Goal: Task Accomplishment & Management: Manage account settings

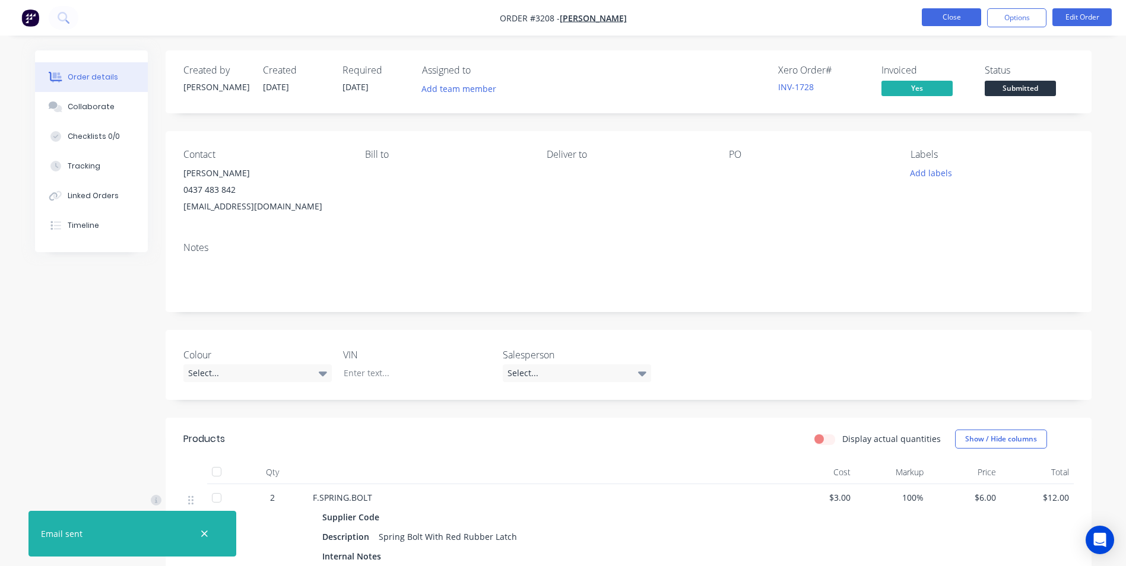
click at [950, 19] on button "Close" at bounding box center [951, 17] width 59 height 18
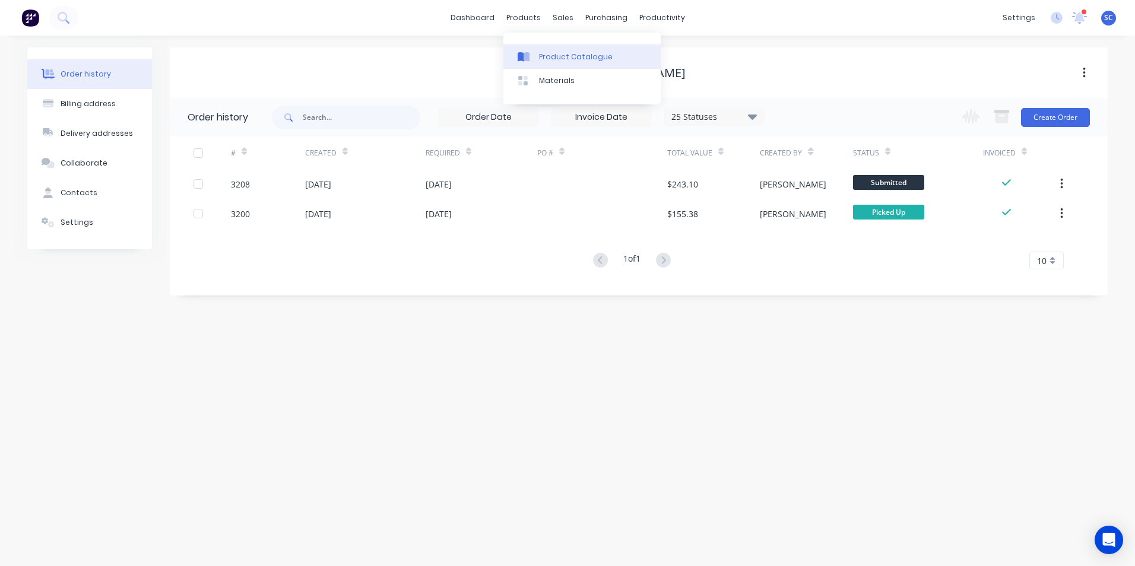
click at [555, 52] on div "Product Catalogue" at bounding box center [576, 57] width 74 height 11
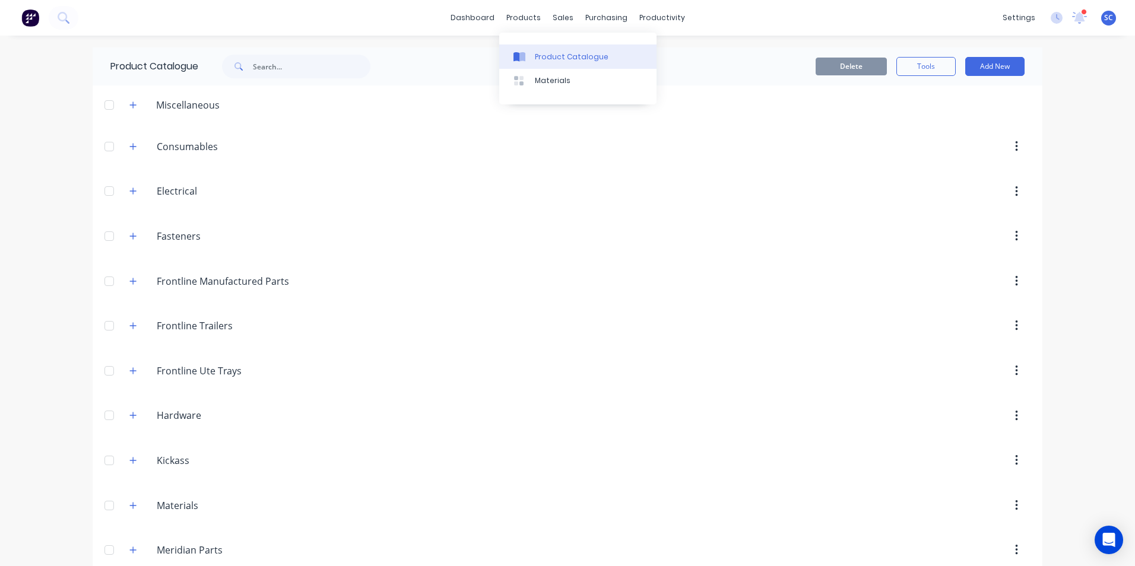
click at [547, 58] on div "Product Catalogue" at bounding box center [572, 57] width 74 height 11
click at [312, 66] on input "text" at bounding box center [312, 67] width 118 height 24
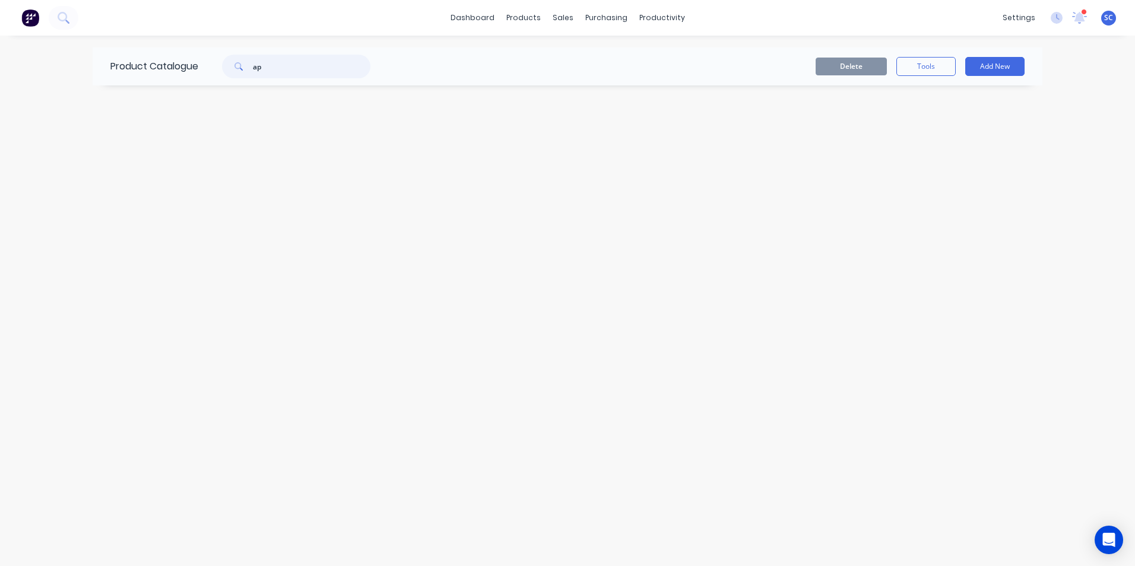
type input "a"
type input "r"
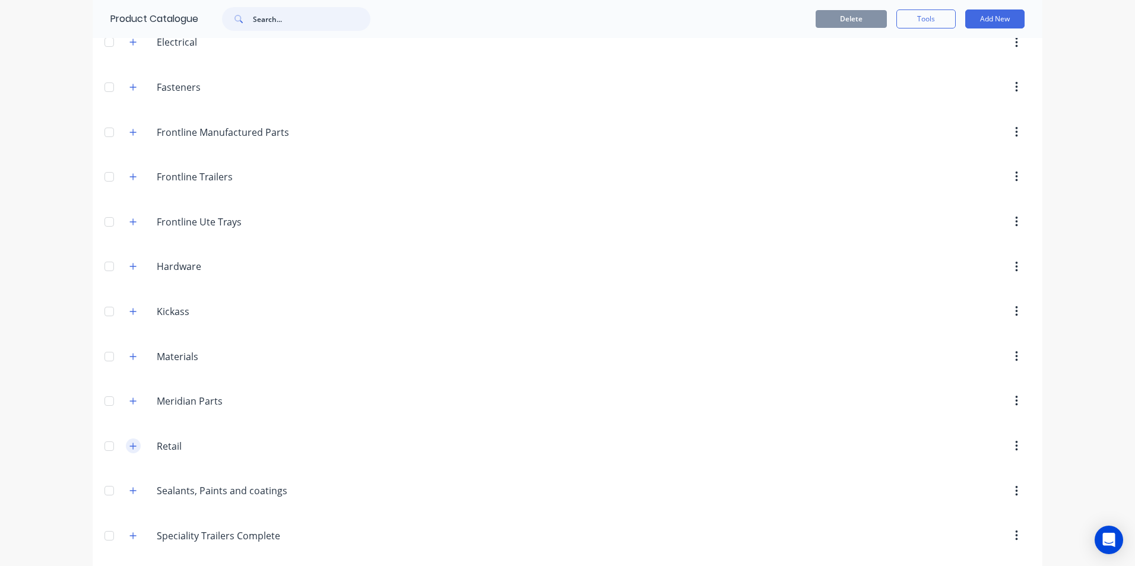
scroll to position [178, 0]
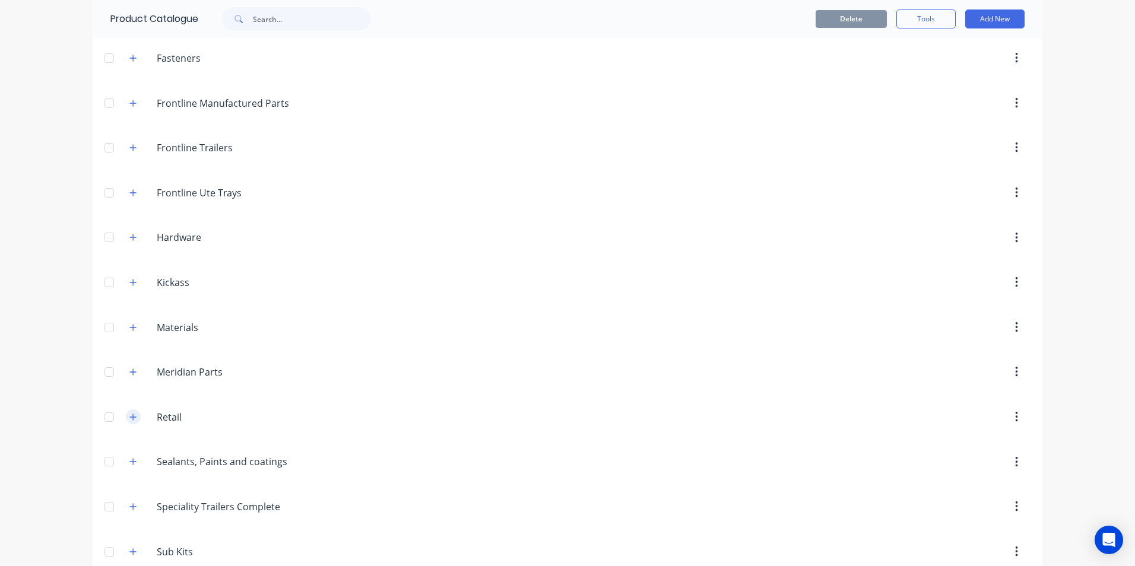
click at [130, 419] on icon "button" at bounding box center [133, 417] width 7 height 7
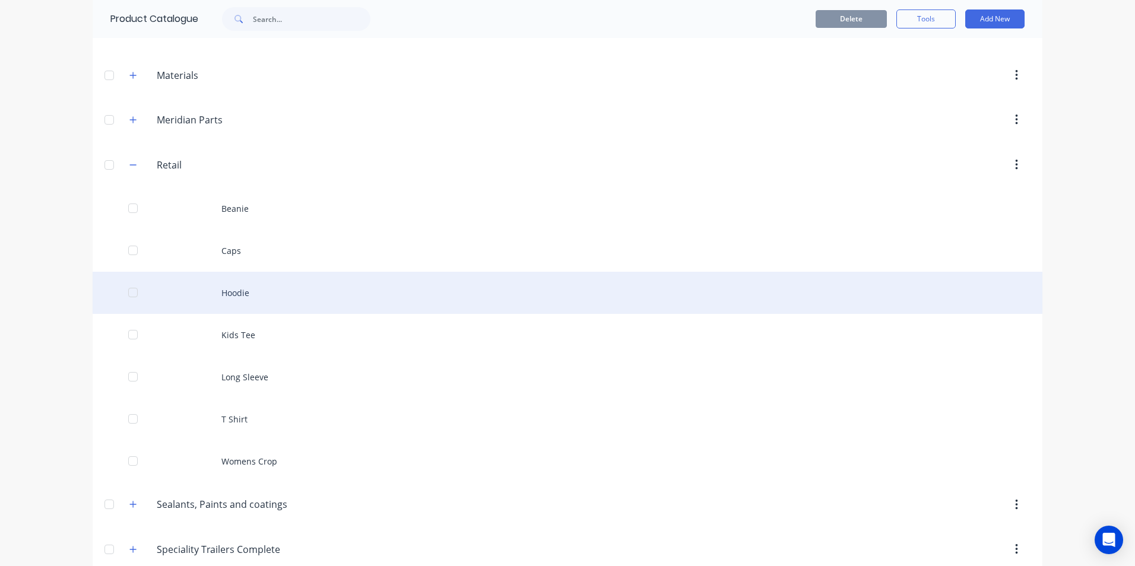
scroll to position [475, 0]
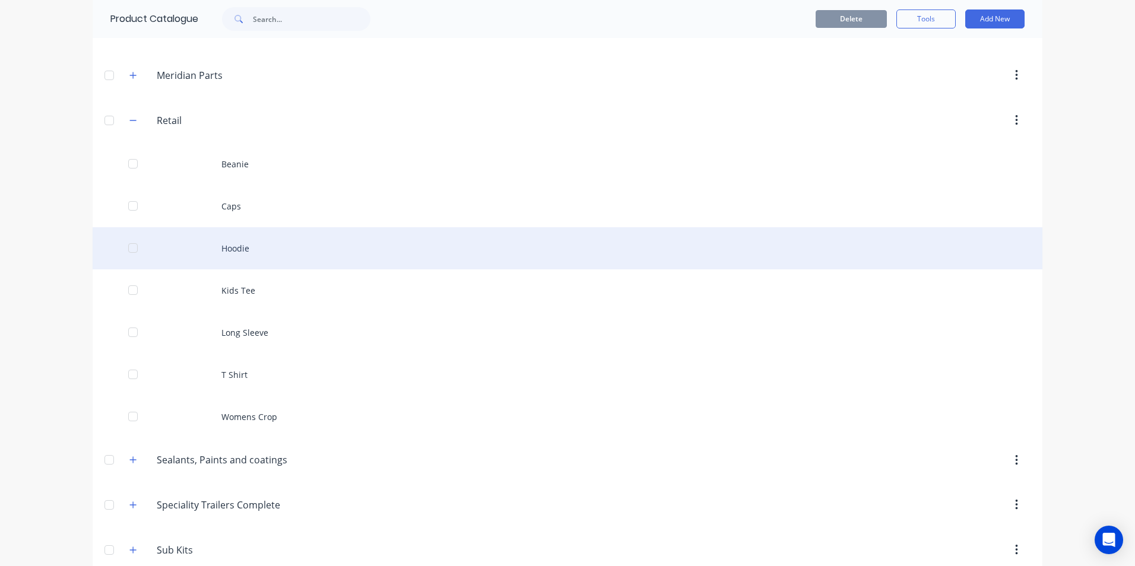
click at [241, 250] on div "Hoodie" at bounding box center [568, 248] width 950 height 42
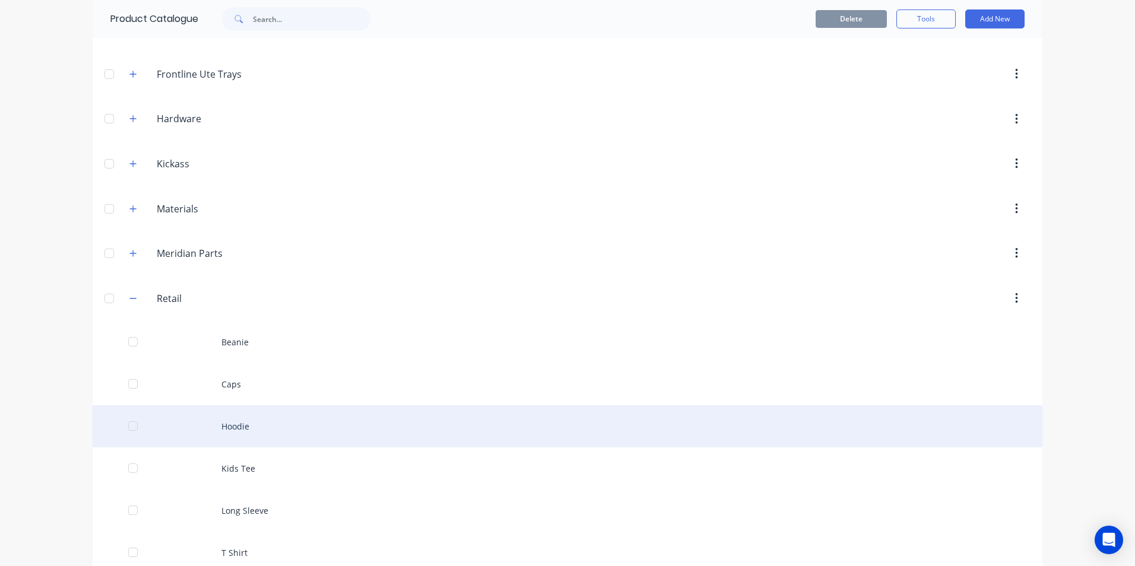
scroll to position [415, 0]
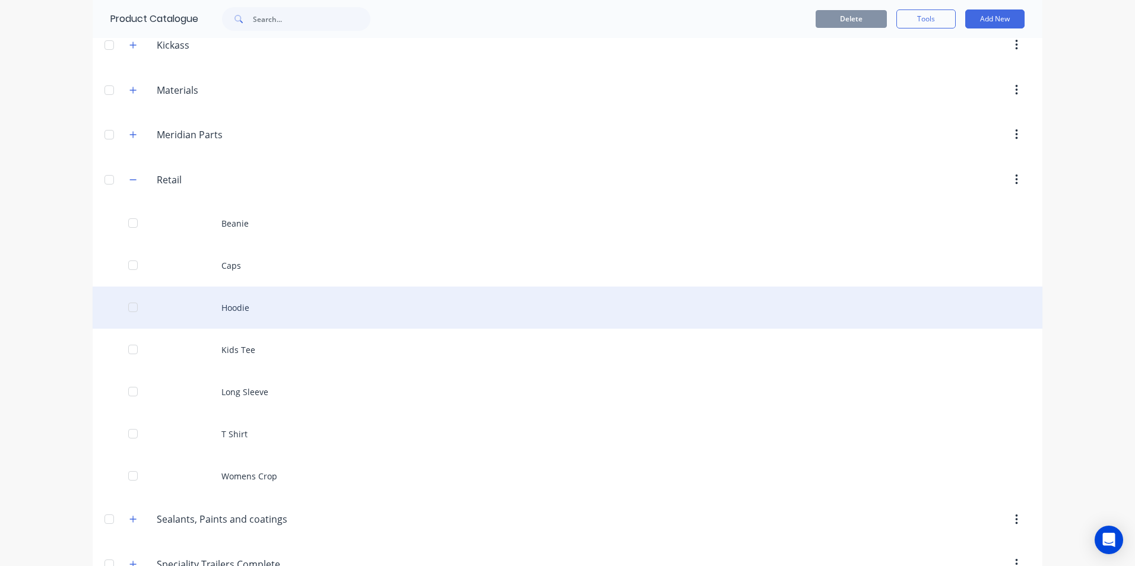
click at [250, 310] on div "Hoodie" at bounding box center [568, 308] width 950 height 42
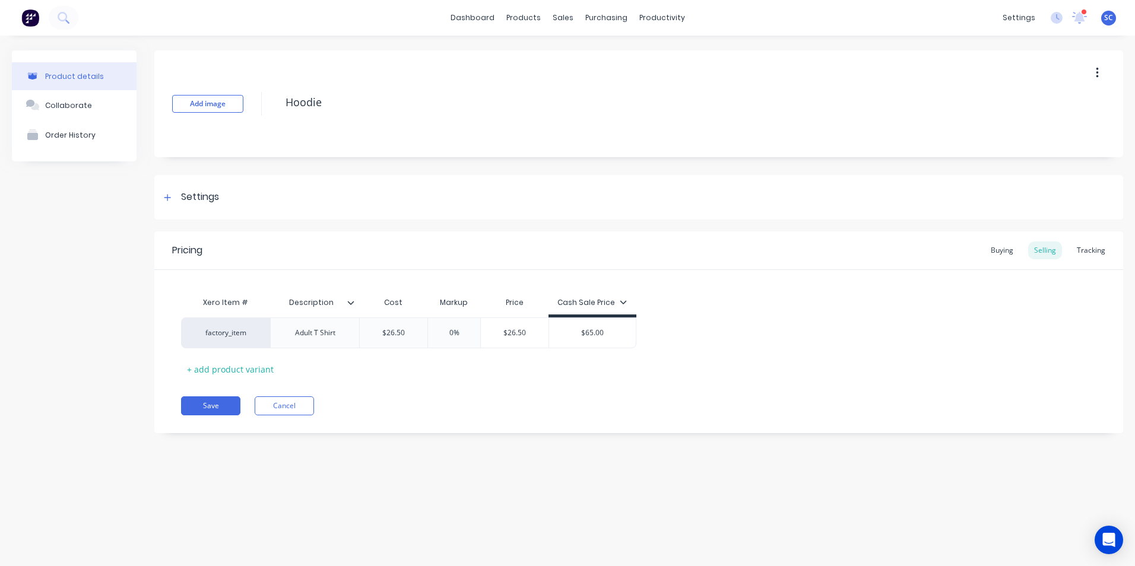
click at [1094, 241] on div "Pricing Buying Selling Tracking" at bounding box center [638, 250] width 969 height 39
click at [1093, 256] on div "Tracking" at bounding box center [1091, 251] width 40 height 18
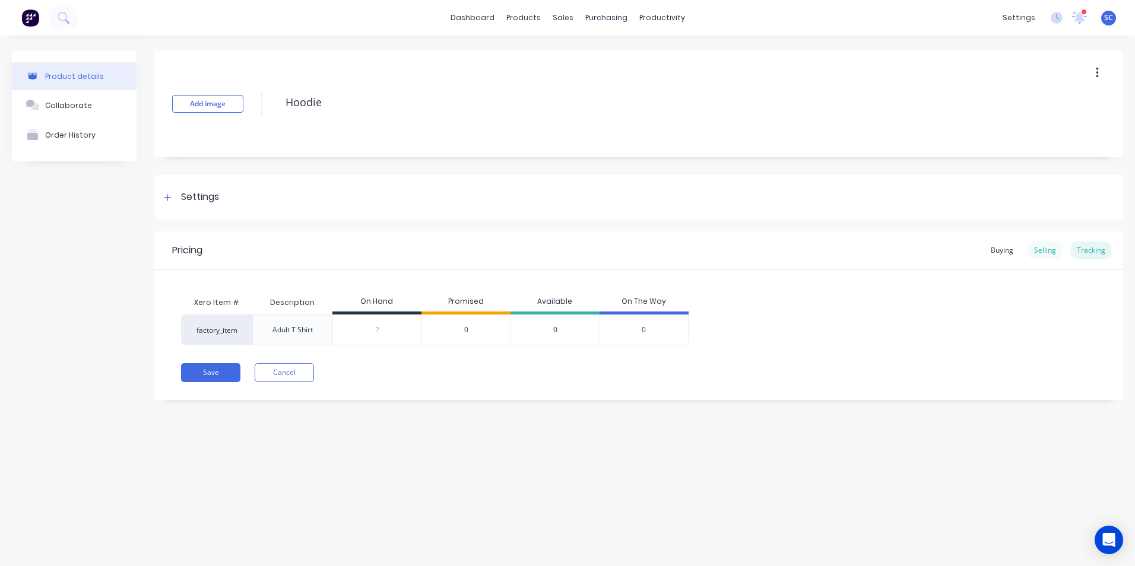
click at [1036, 251] on div "Selling" at bounding box center [1045, 251] width 34 height 18
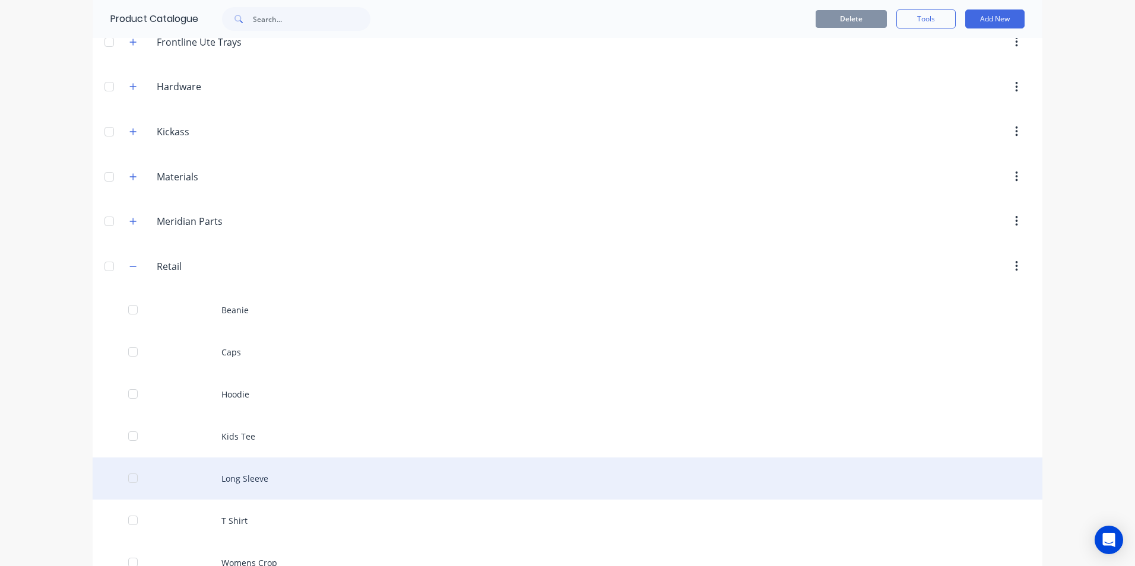
scroll to position [415, 0]
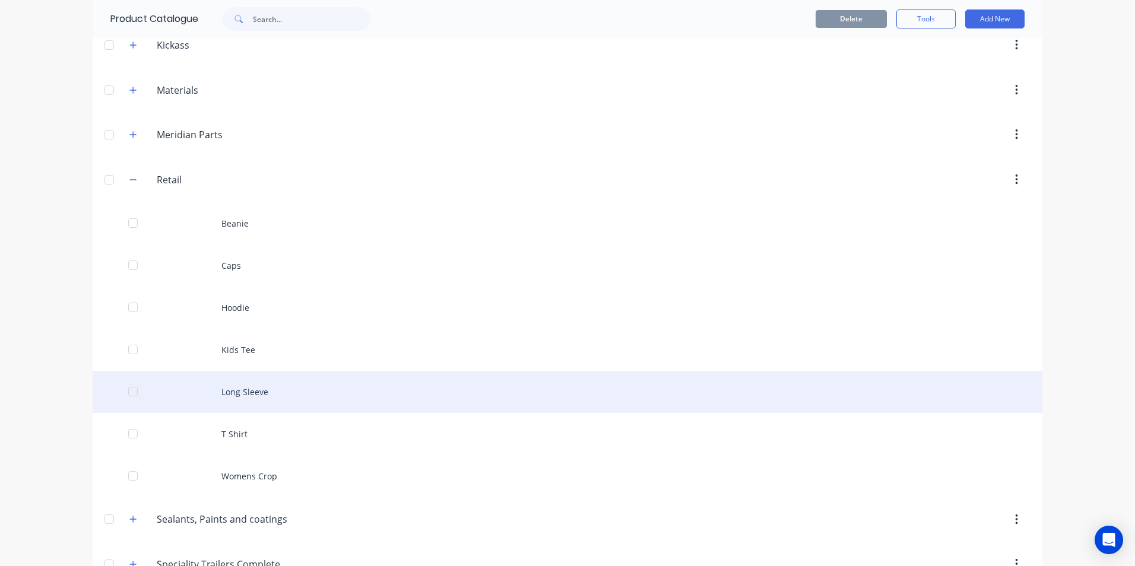
click at [237, 391] on div "Long Sleeve" at bounding box center [568, 392] width 950 height 42
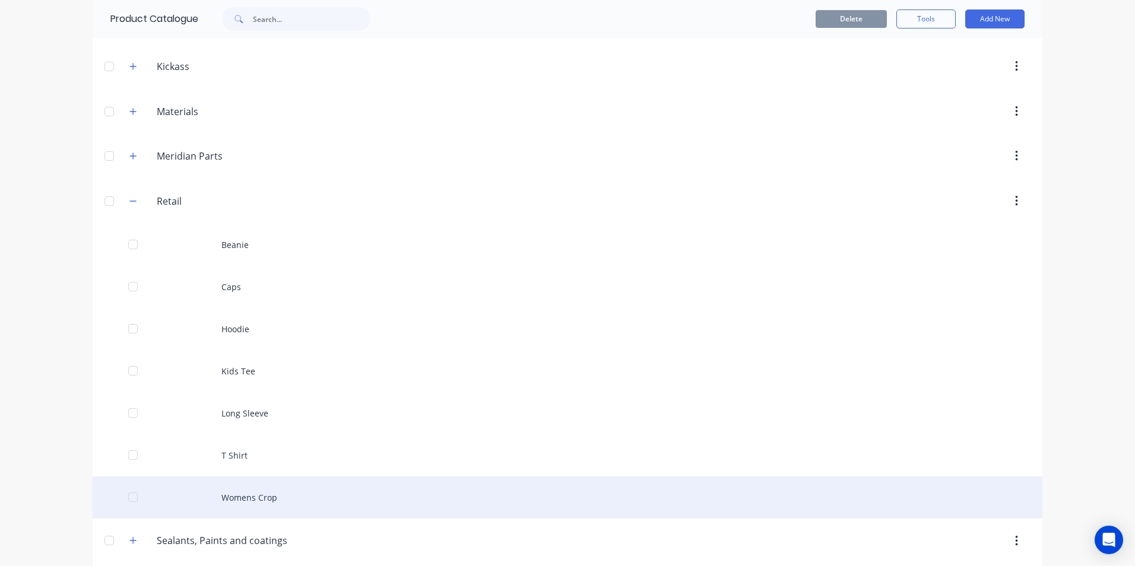
scroll to position [415, 0]
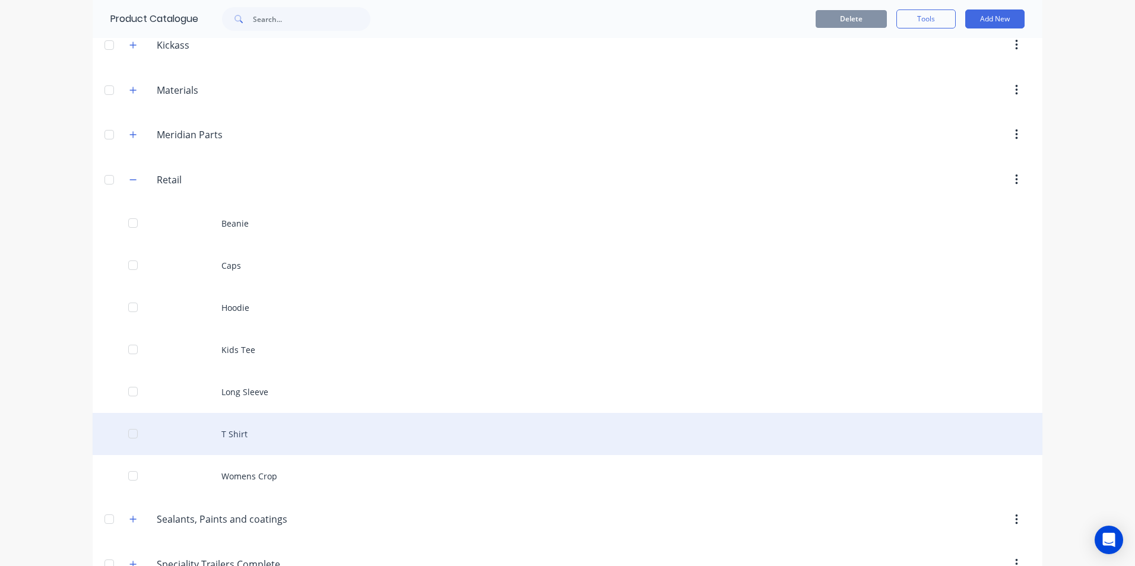
click at [246, 444] on div "T Shirt" at bounding box center [568, 434] width 950 height 42
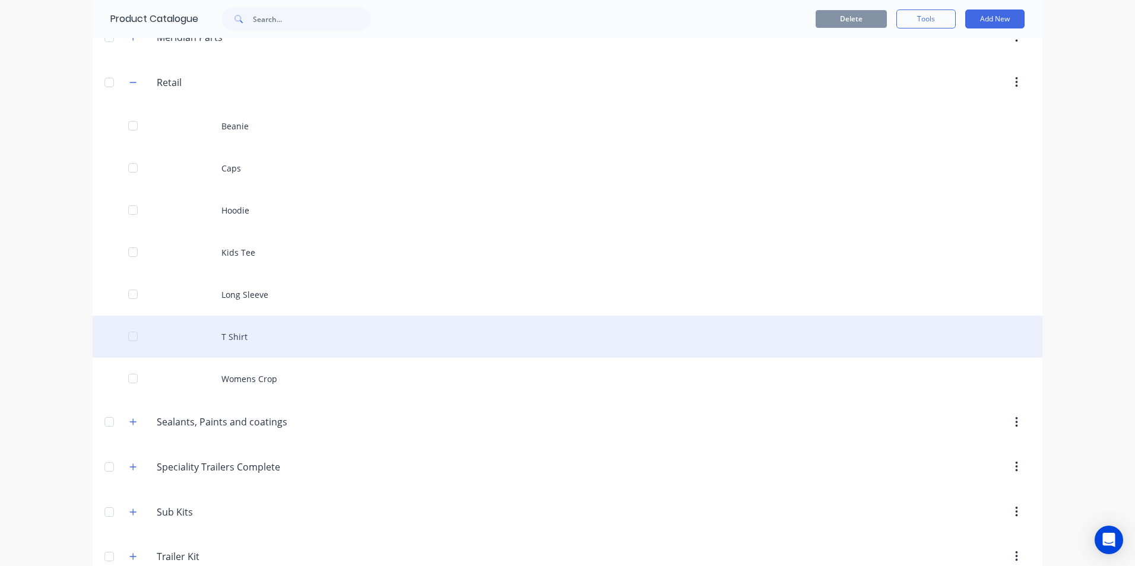
scroll to position [475, 0]
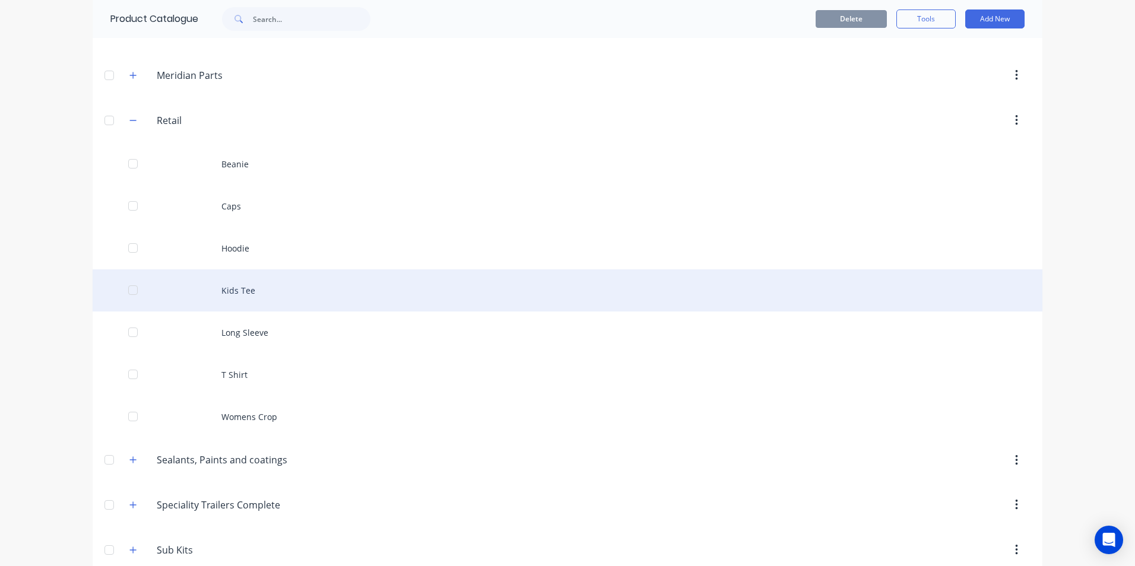
click at [243, 285] on div "Kids Tee" at bounding box center [568, 290] width 950 height 42
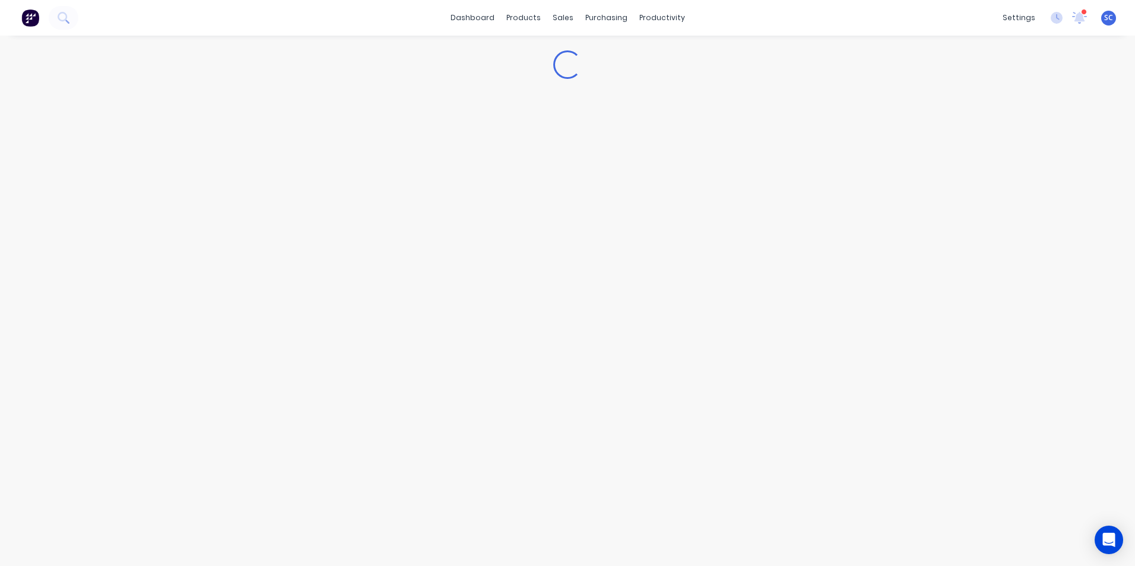
type textarea "x"
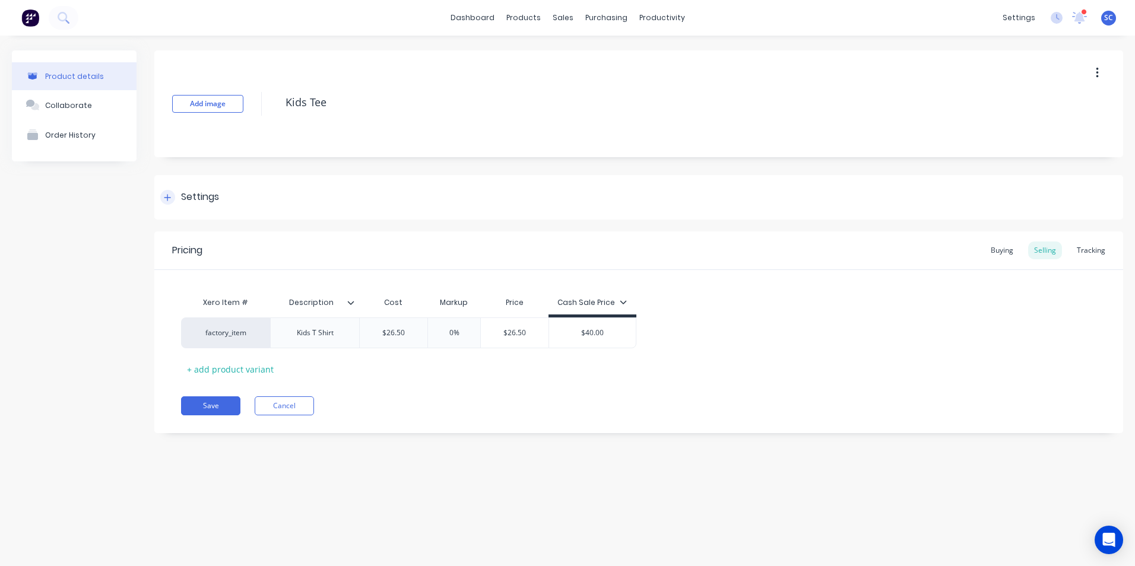
click at [172, 190] on div at bounding box center [167, 197] width 15 height 15
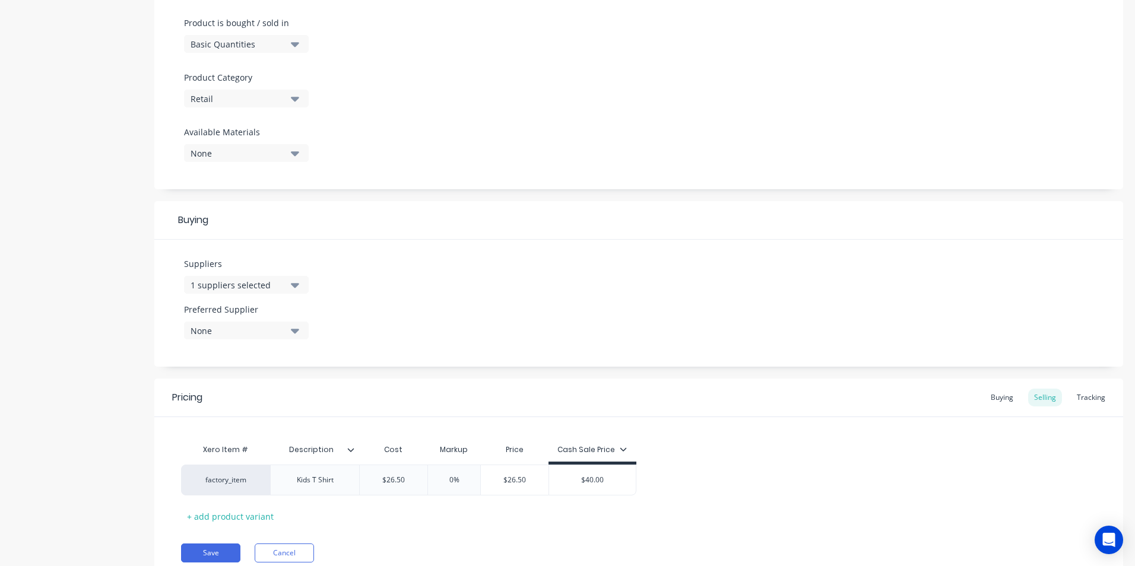
scroll to position [404, 0]
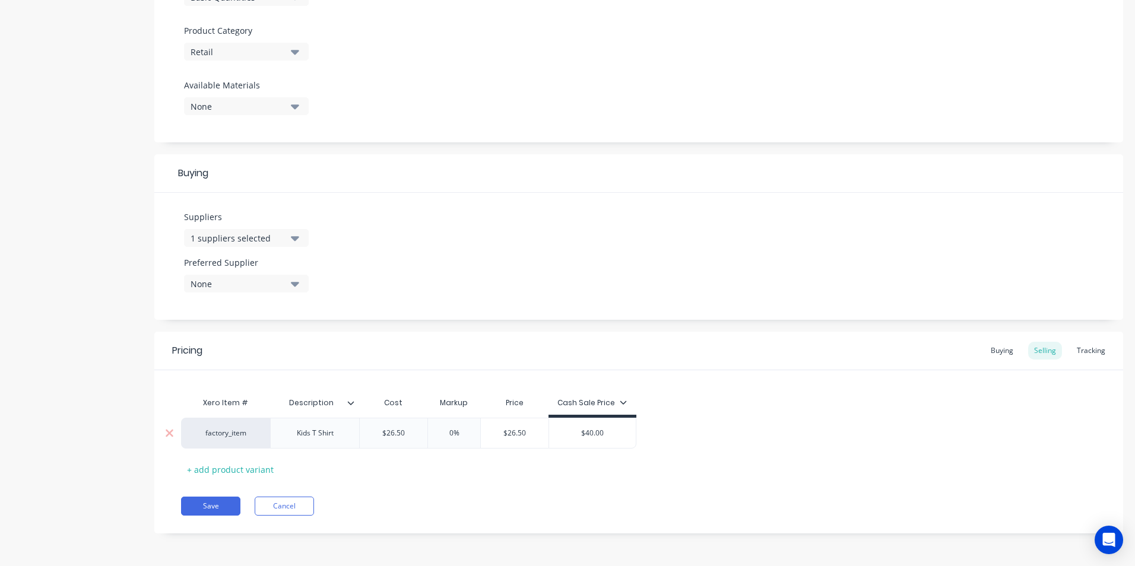
type input "$26.50"
click at [528, 428] on input "$26.50" at bounding box center [515, 433] width 68 height 11
type input "$40.00"
click at [602, 433] on input "$40.00" at bounding box center [592, 433] width 87 height 11
type textarea "x"
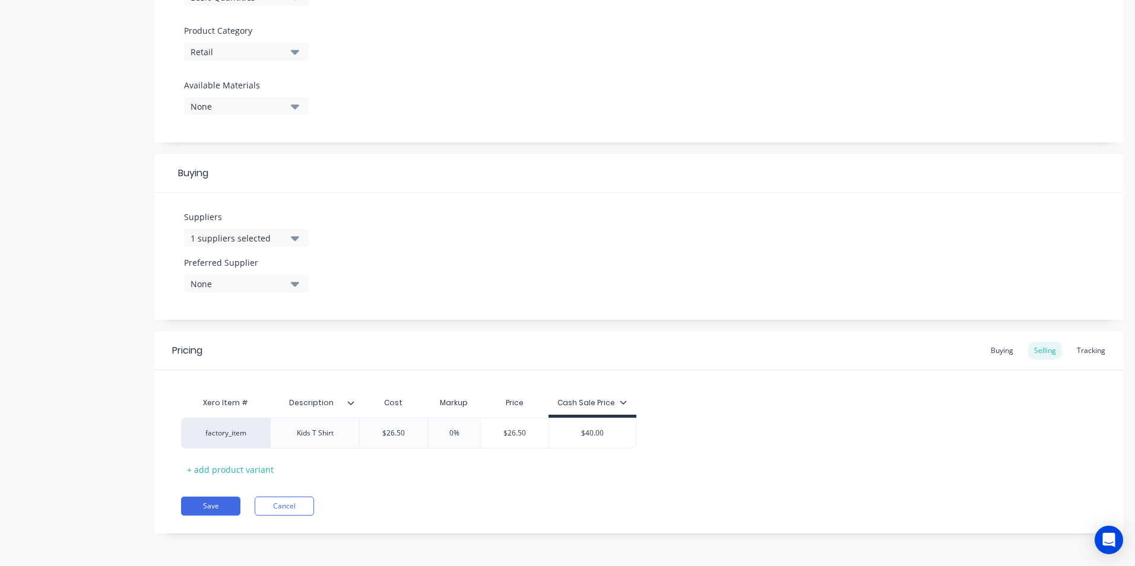
type input "$40.0"
type textarea "x"
type input "$40."
type textarea "x"
type input "$40"
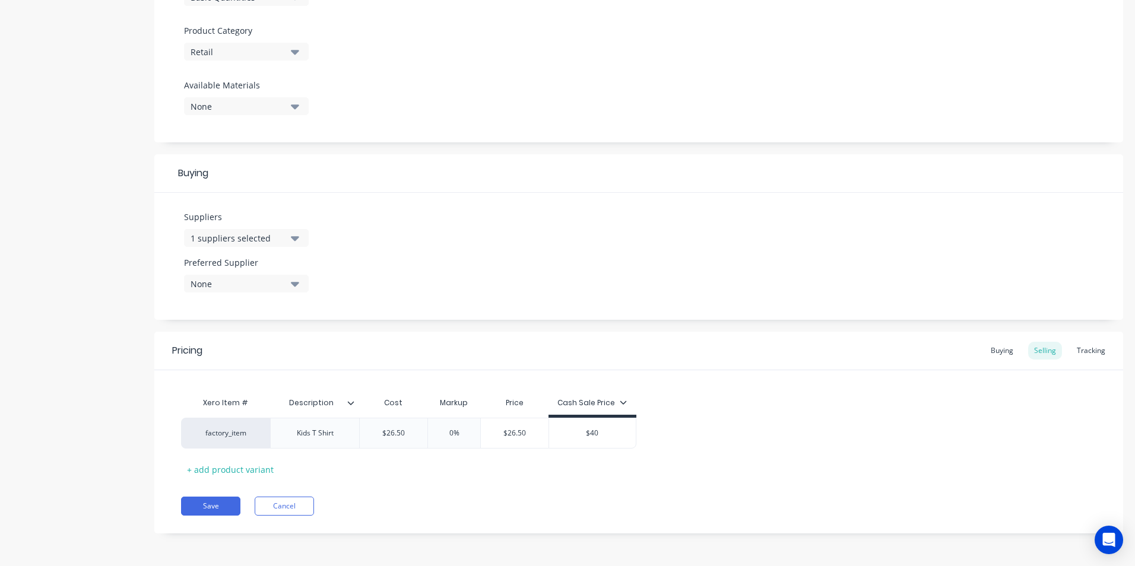
type textarea "x"
type input "$4"
type textarea "x"
type input "$"
type textarea "x"
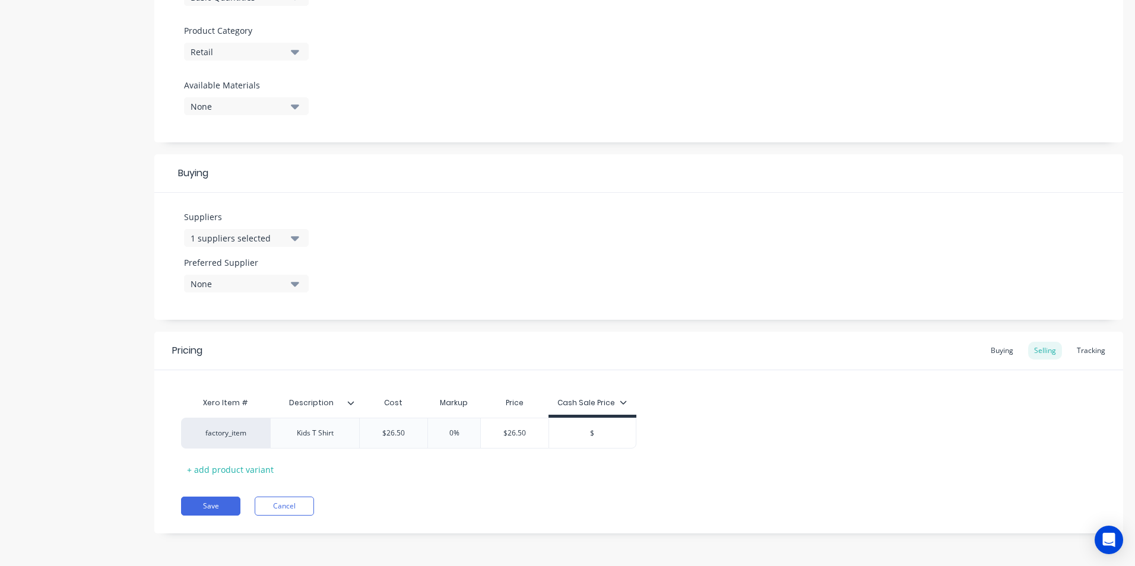
type input "$3"
type textarea "x"
type input "$35"
click at [468, 515] on div "Save Cancel" at bounding box center [652, 506] width 942 height 19
click at [206, 506] on button "Save" at bounding box center [210, 506] width 59 height 19
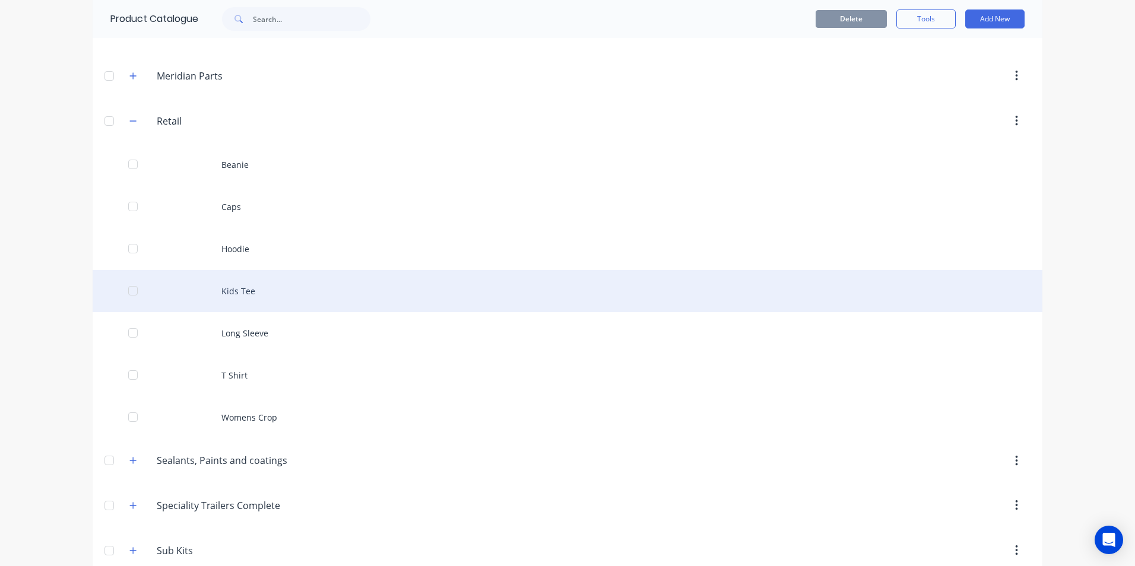
scroll to position [475, 0]
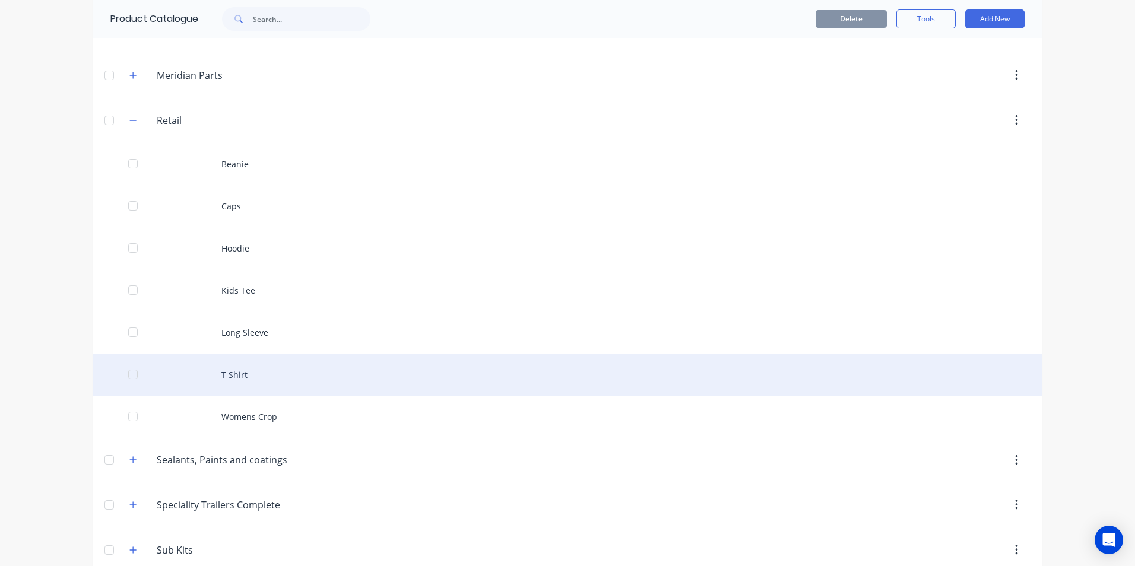
click at [254, 379] on div "T Shirt" at bounding box center [568, 375] width 950 height 42
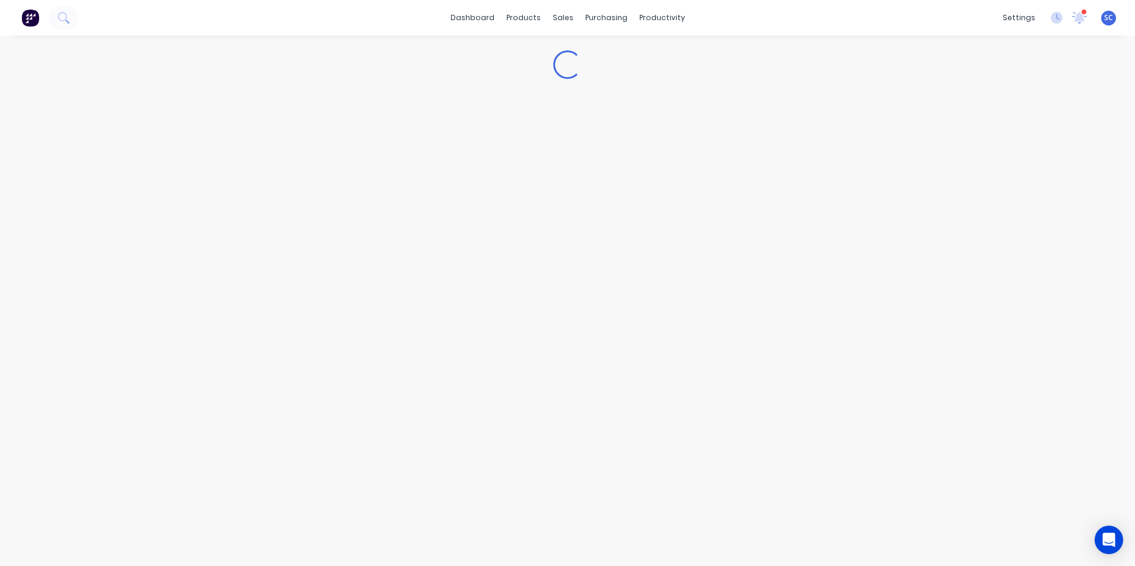
type textarea "x"
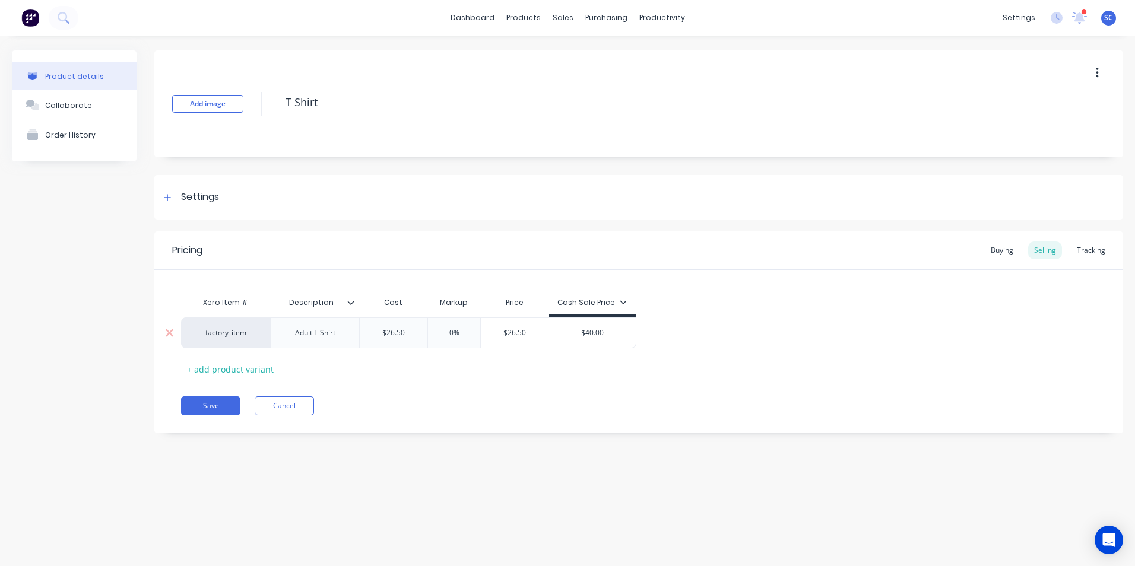
type input "$40.00"
drag, startPoint x: 611, startPoint y: 335, endPoint x: 588, endPoint y: 336, distance: 23.2
click at [588, 336] on input "$40.00" at bounding box center [592, 333] width 87 height 11
type textarea "x"
type input "$4"
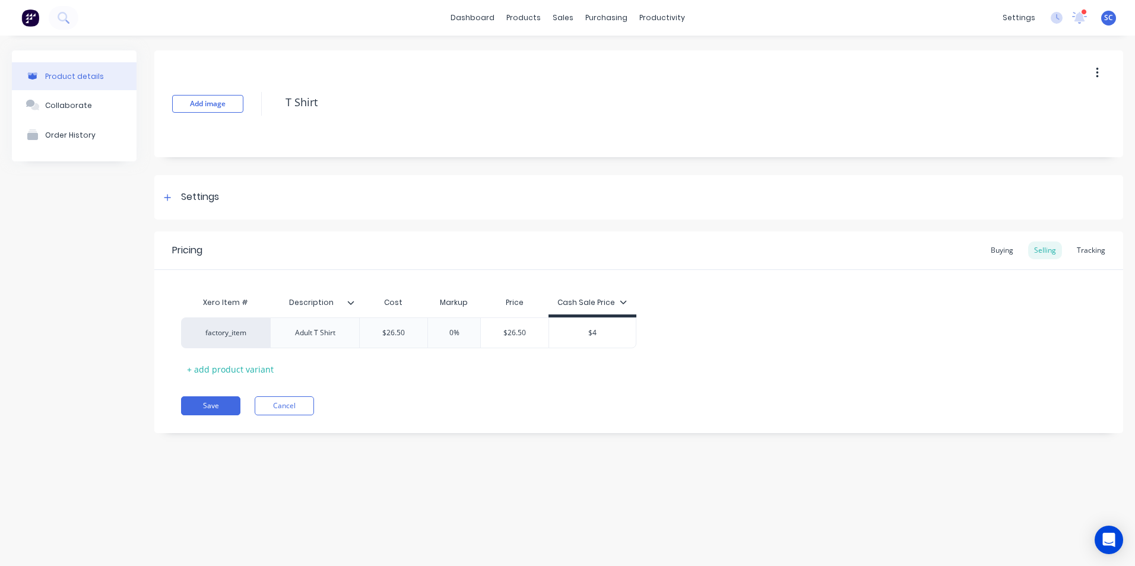
type textarea "x"
type input "$"
type textarea "x"
type input "$4"
type textarea "x"
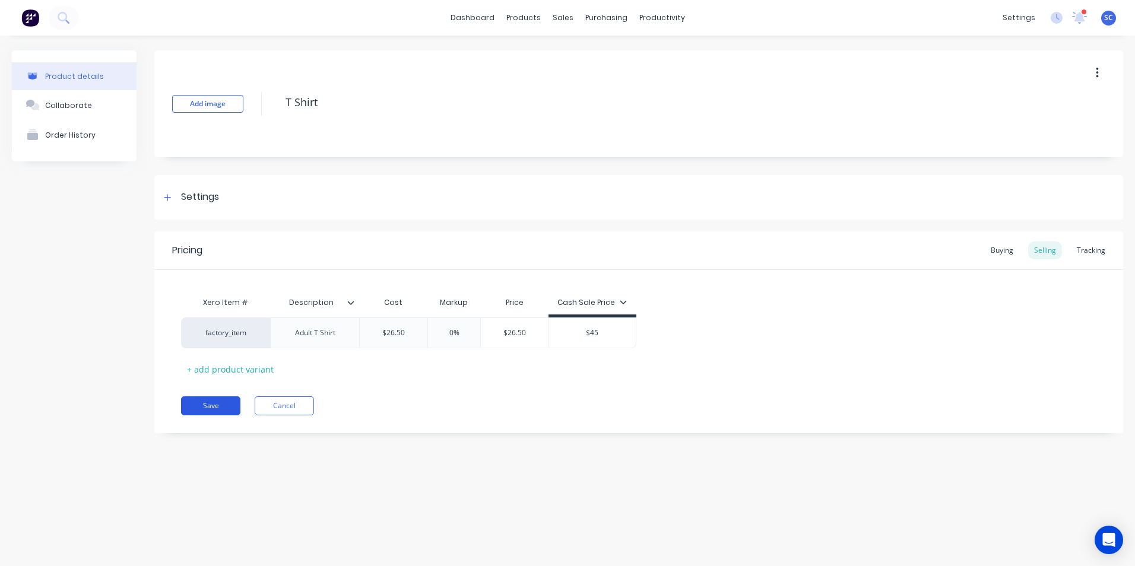
type input "$45"
click at [199, 403] on button "Save" at bounding box center [210, 405] width 59 height 19
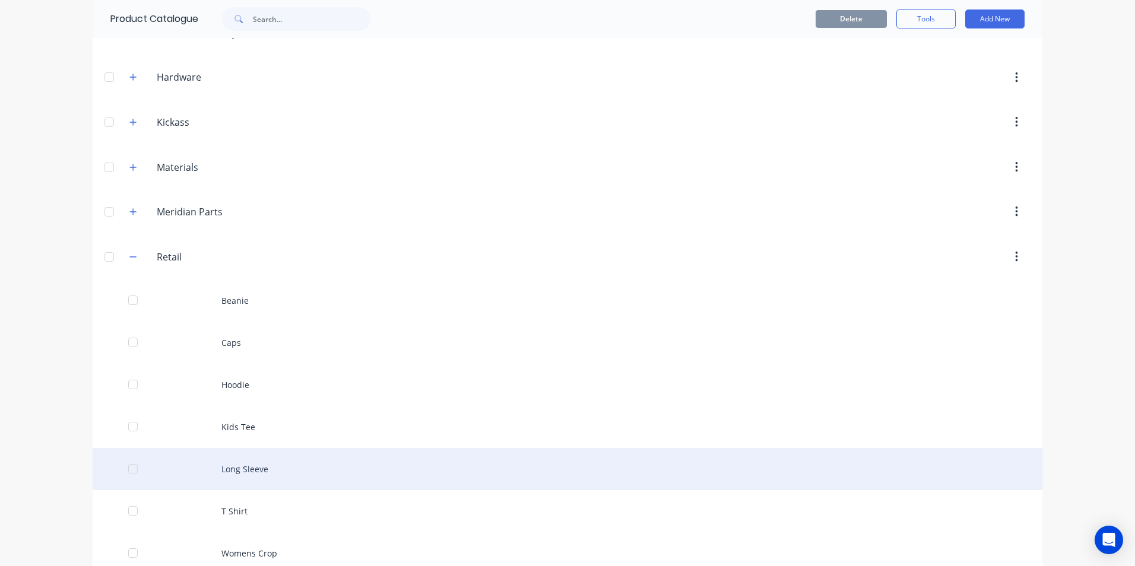
scroll to position [415, 0]
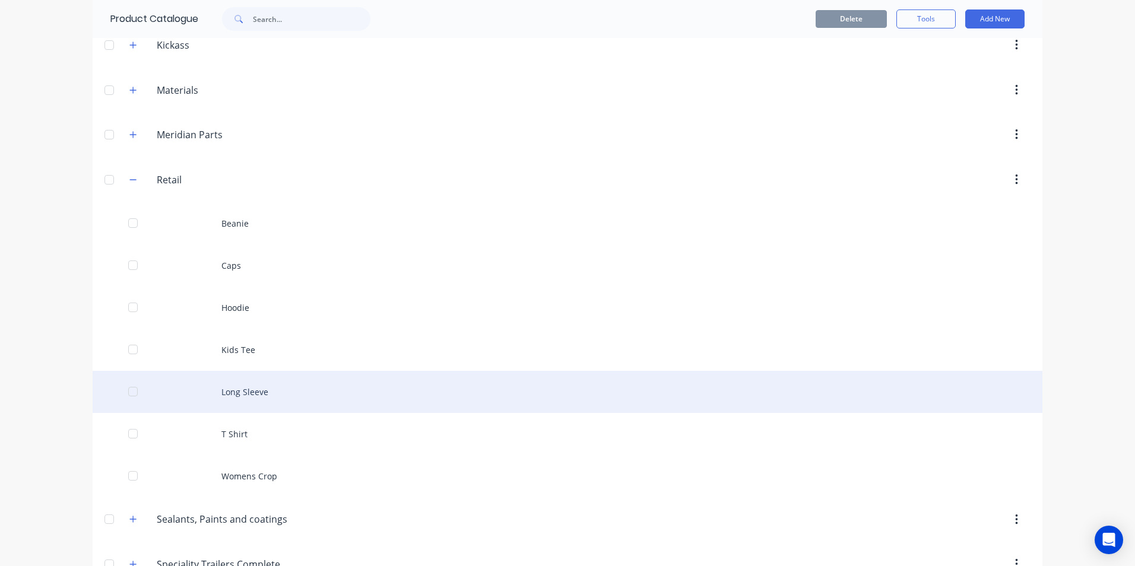
click at [278, 398] on div "Long Sleeve" at bounding box center [568, 392] width 950 height 42
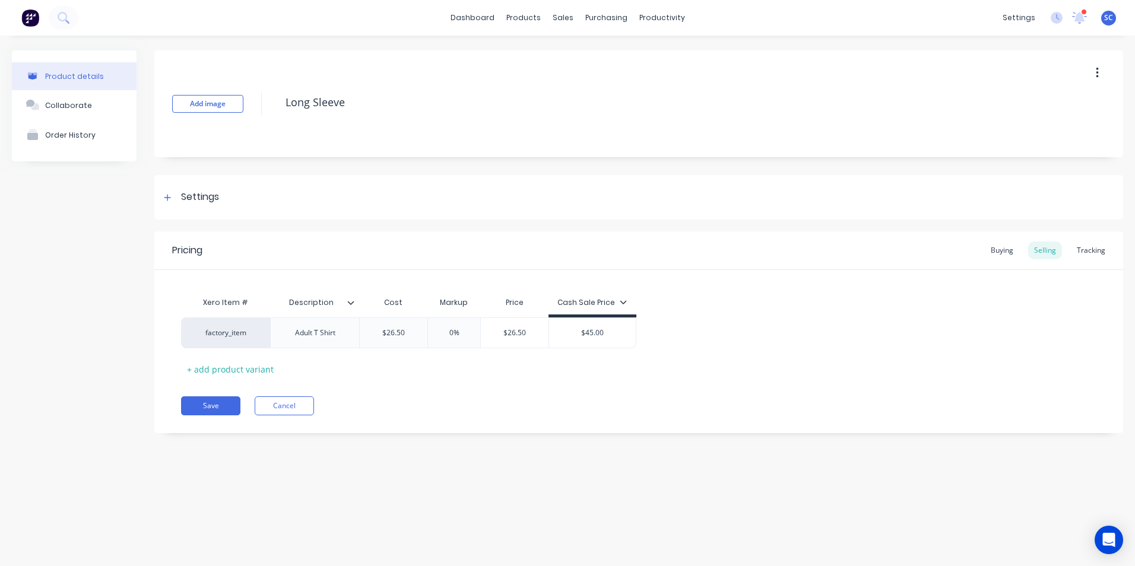
type textarea "x"
type input "$45.00"
click at [602, 335] on input "$45.00" at bounding box center [592, 333] width 87 height 11
type textarea "x"
type input "$45.0"
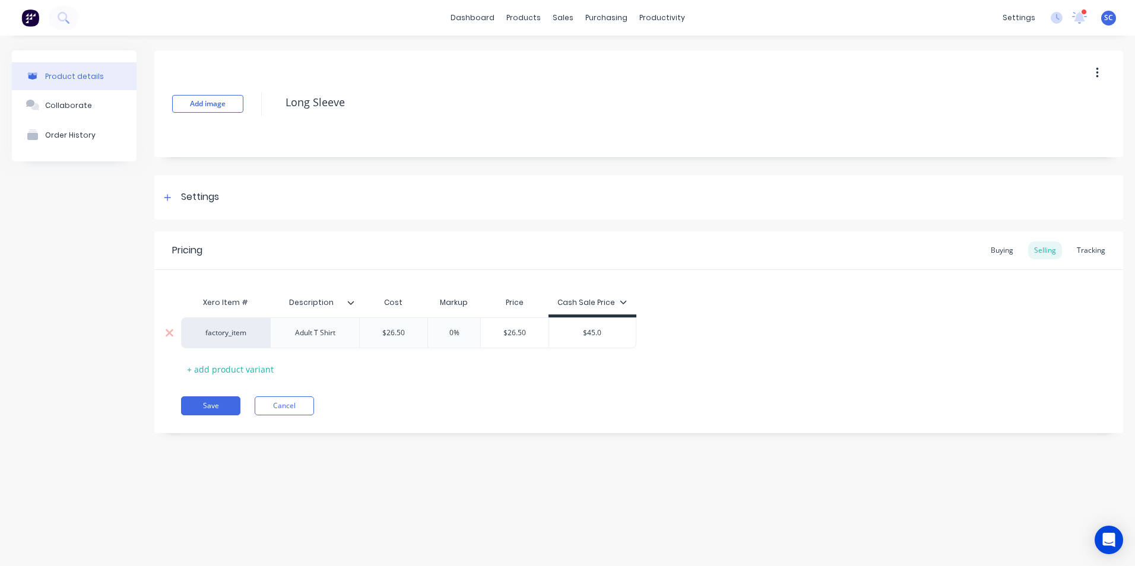
type textarea "x"
type input "$45."
type textarea "x"
type input "$45"
type textarea "x"
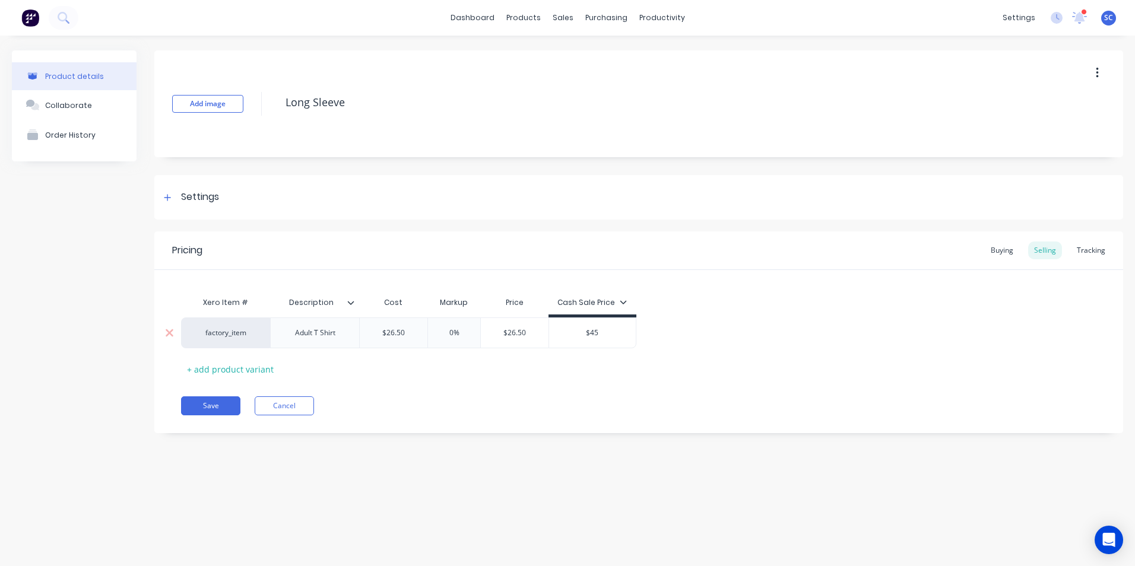
type input "$4"
type textarea "x"
type input "$"
type textarea "x"
type input "$5"
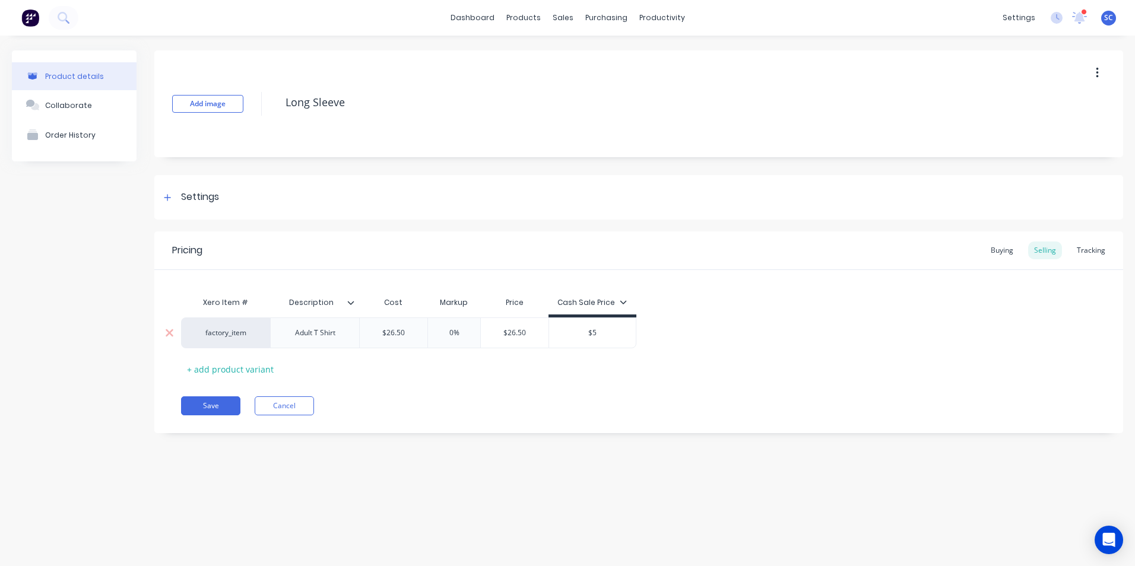
type textarea "x"
type input "$50"
click at [205, 402] on button "Save" at bounding box center [210, 405] width 59 height 19
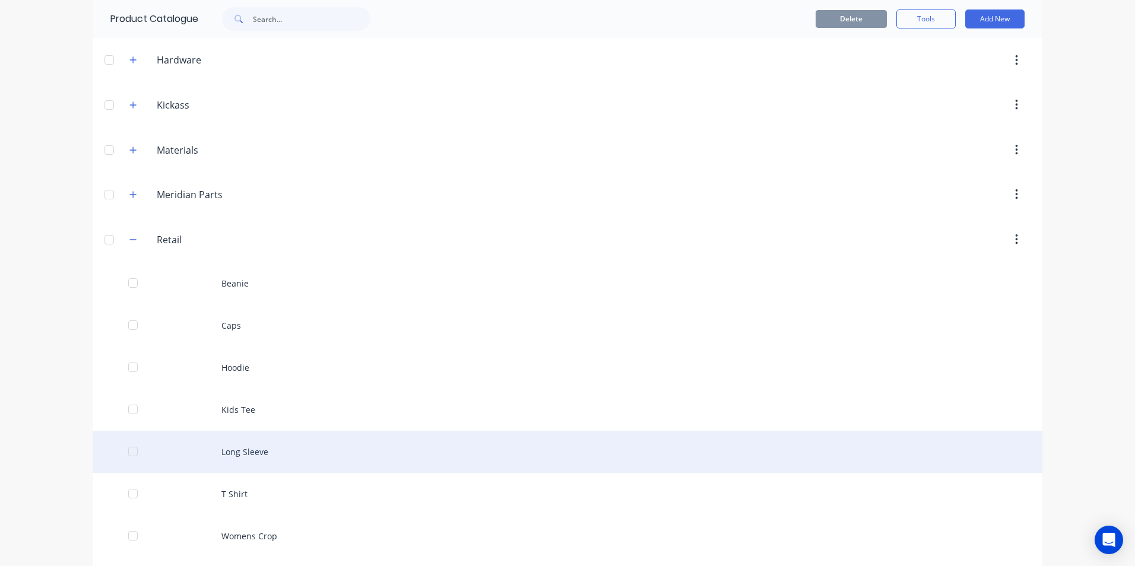
scroll to position [475, 0]
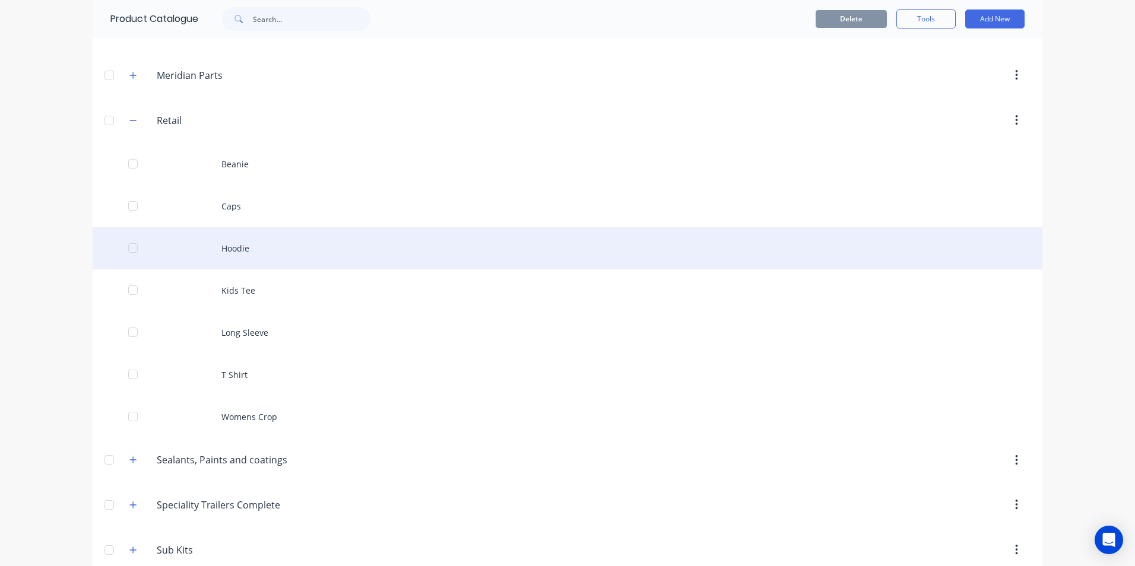
click at [277, 255] on div "Hoodie" at bounding box center [568, 248] width 950 height 42
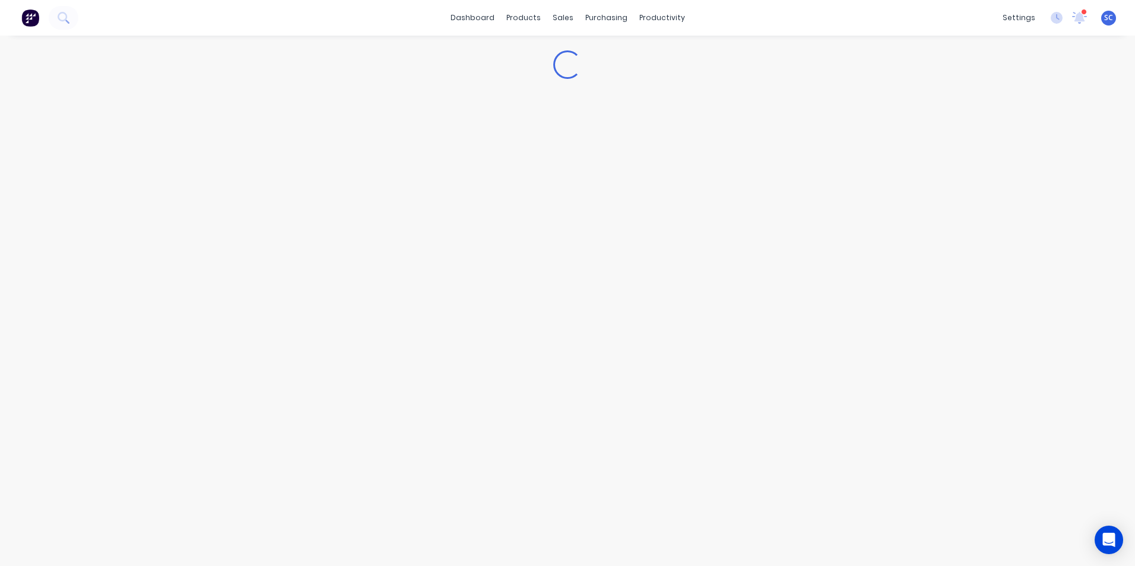
type textarea "x"
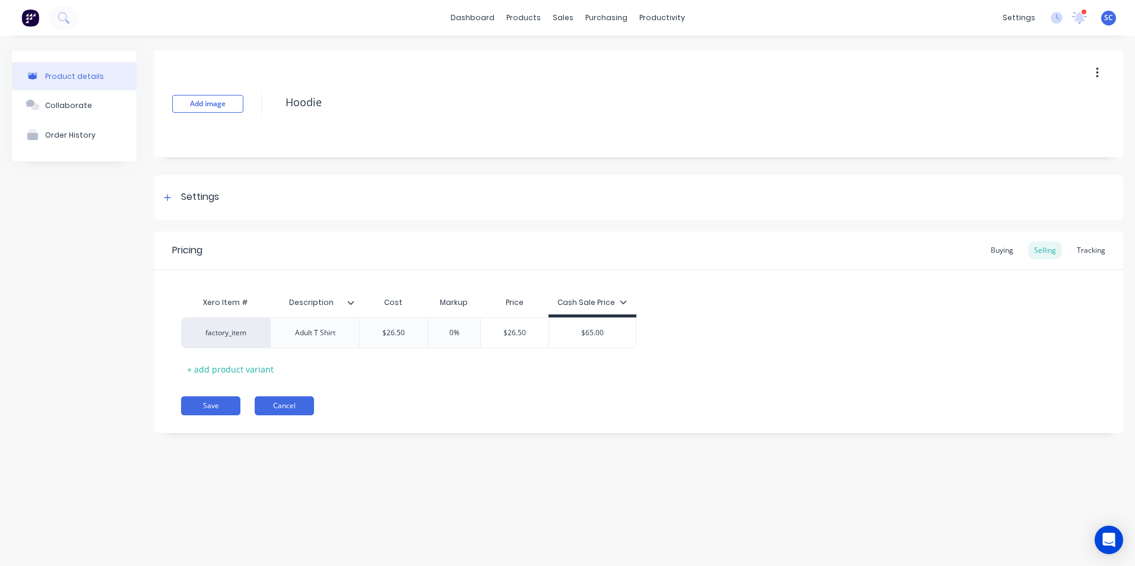
click at [297, 408] on button "Cancel" at bounding box center [284, 405] width 59 height 19
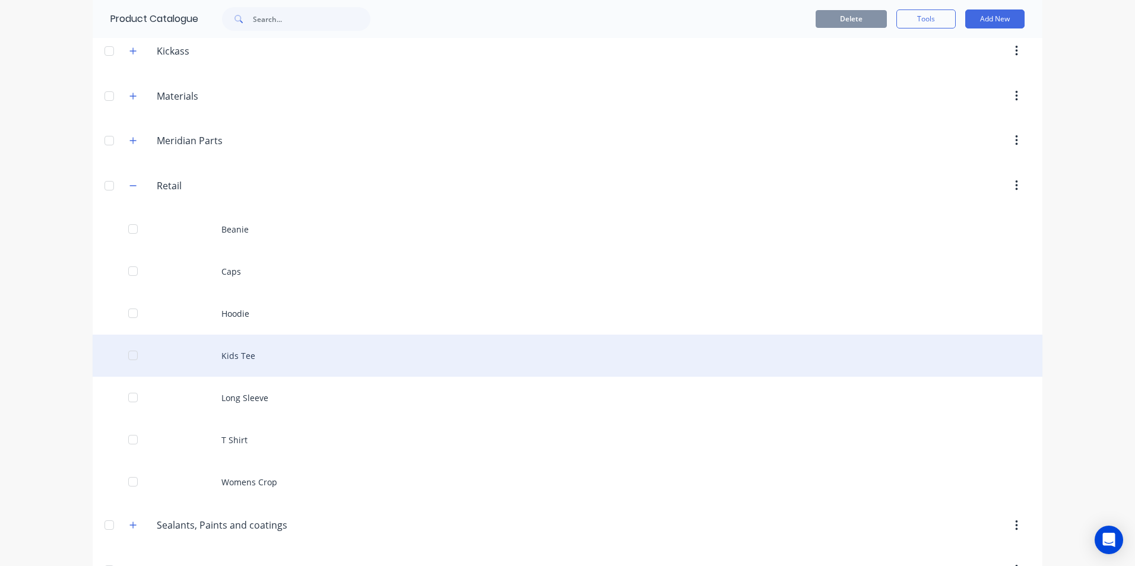
scroll to position [475, 0]
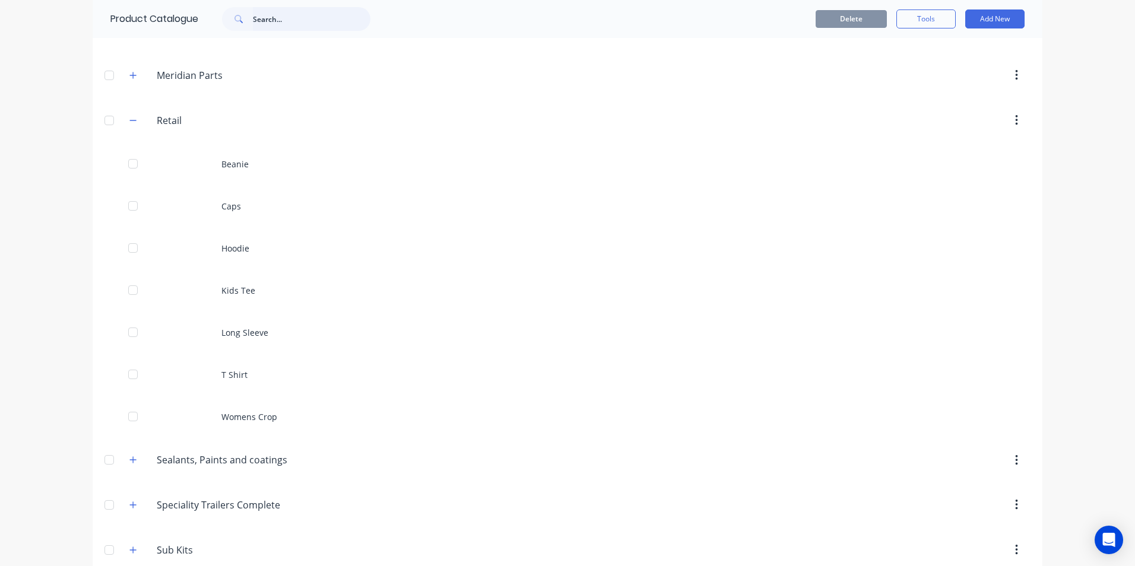
click at [315, 24] on input "text" at bounding box center [312, 19] width 118 height 24
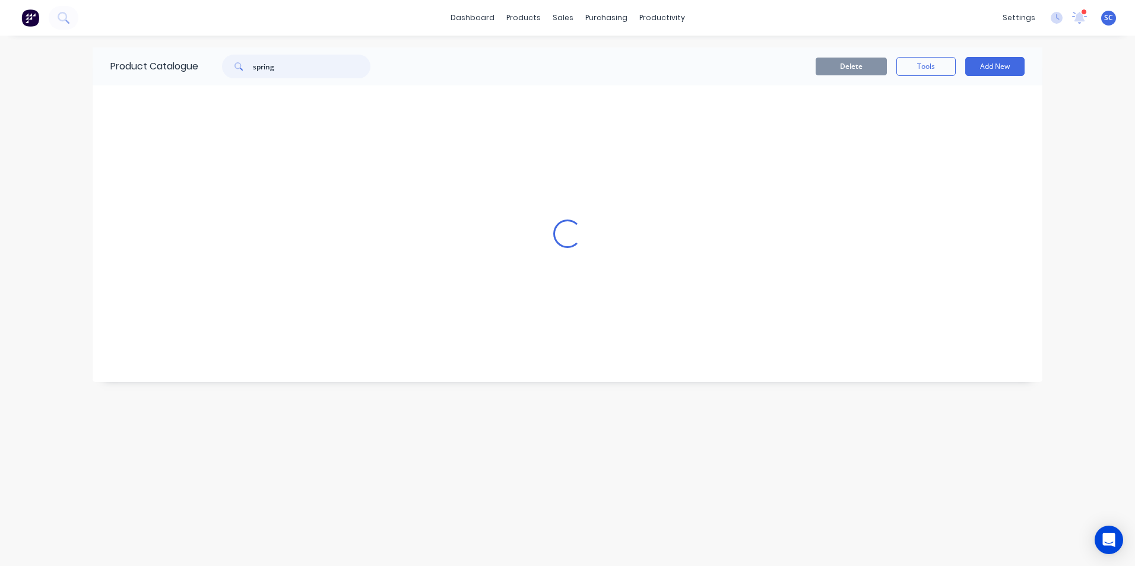
scroll to position [0, 0]
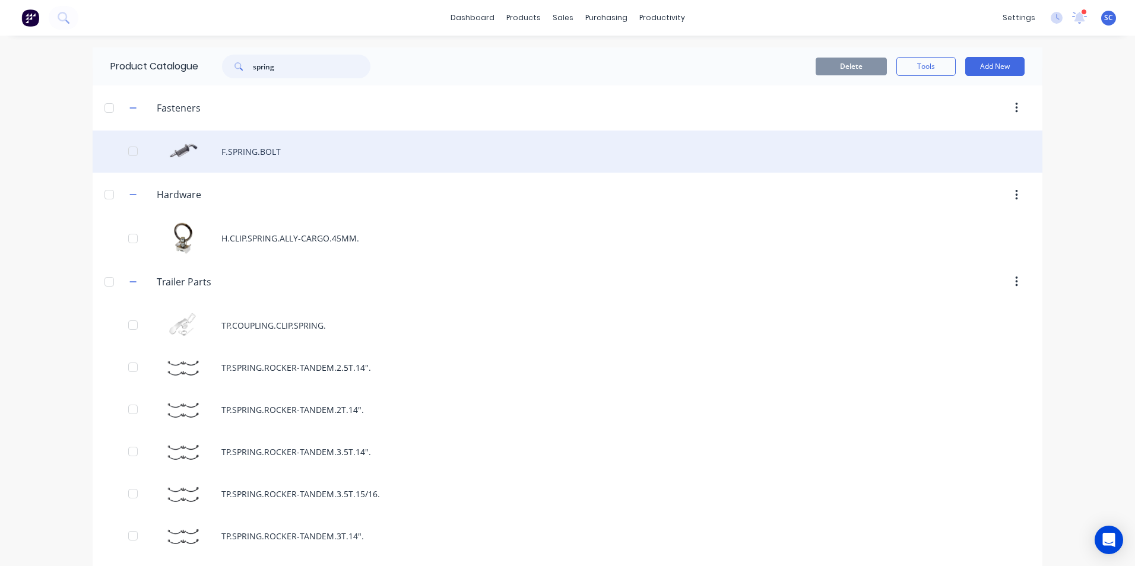
type input "spring"
click at [301, 151] on div "F.SPRING.BOLT" at bounding box center [568, 152] width 950 height 42
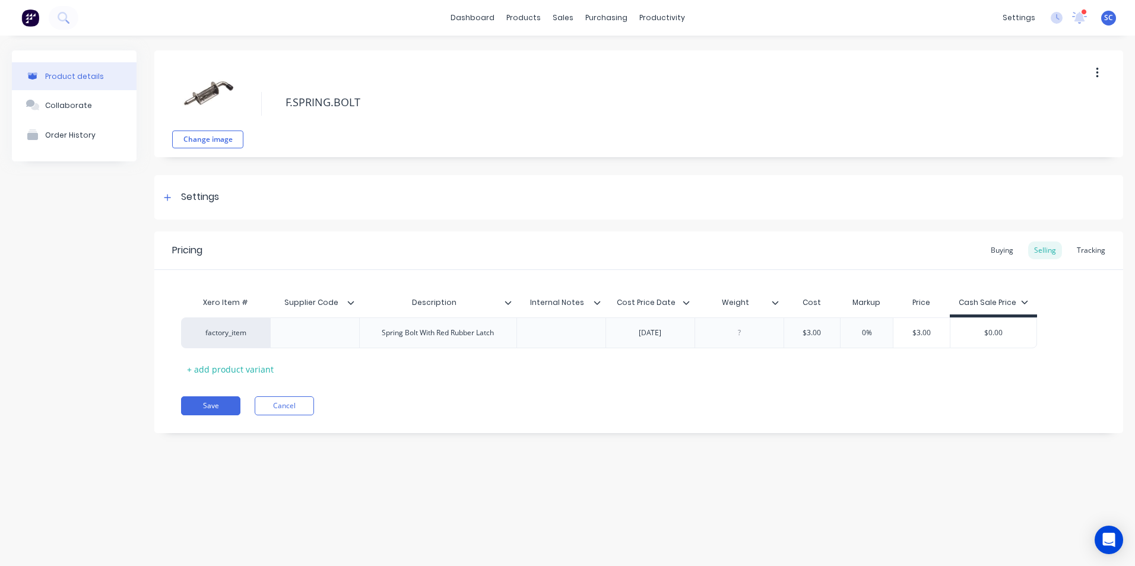
type textarea "x"
